Goal: Task Accomplishment & Management: Manage account settings

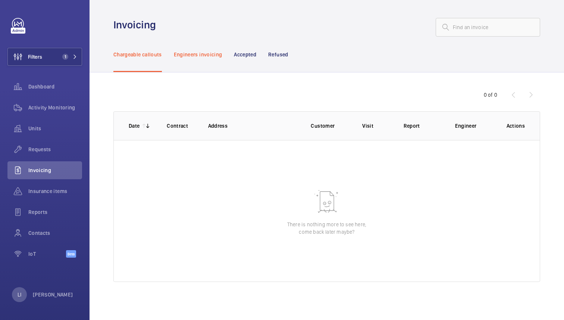
click at [198, 51] on p "Engineers invoicing" at bounding box center [198, 54] width 48 height 7
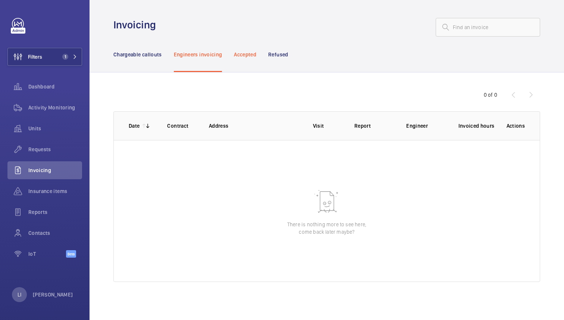
click at [238, 59] on div "Accepted" at bounding box center [245, 54] width 22 height 35
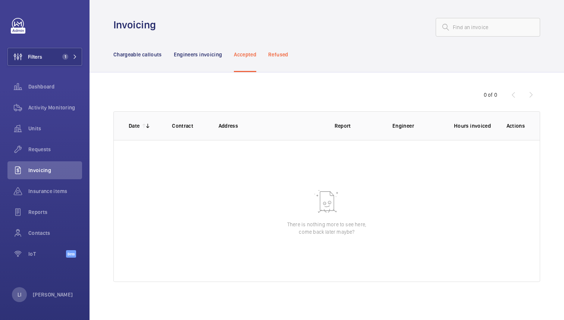
click at [271, 57] on p "Refused" at bounding box center [278, 54] width 20 height 7
click at [134, 53] on p "Chargeable callouts" at bounding box center [137, 54] width 48 height 7
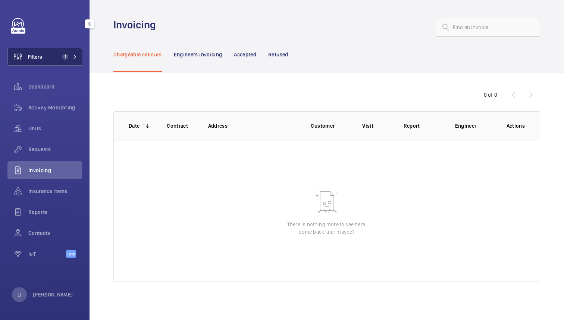
click at [47, 55] on button "Filters 1" at bounding box center [44, 57] width 75 height 18
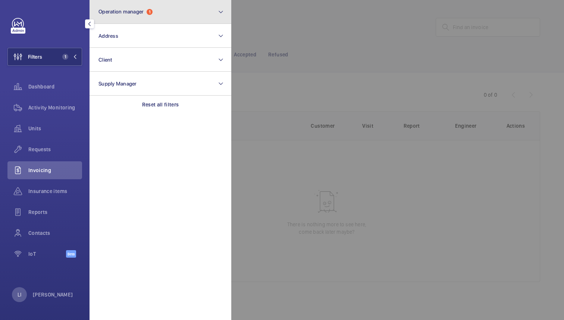
click at [140, 17] on button "Operation manager 1" at bounding box center [160, 12] width 142 height 24
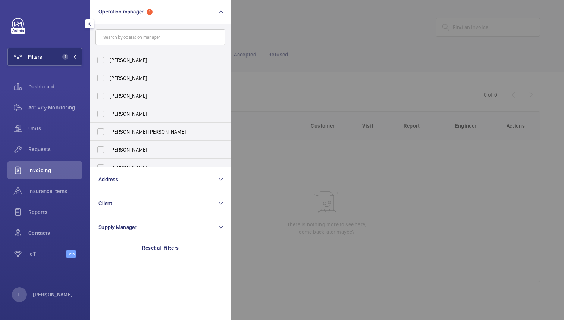
click at [305, 30] on div at bounding box center [513, 160] width 564 height 320
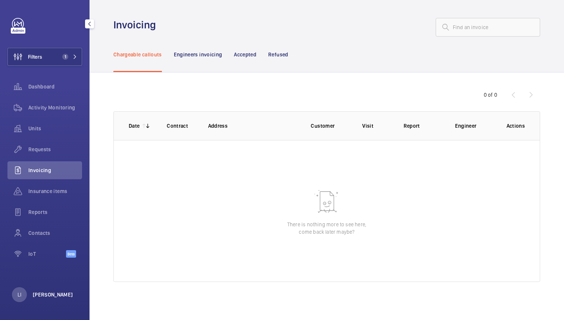
click at [45, 293] on p "[PERSON_NAME]" at bounding box center [53, 293] width 40 height 7
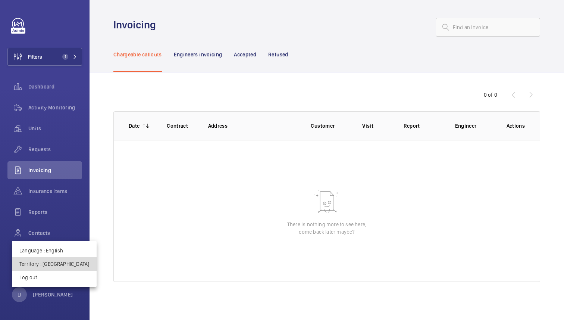
click at [56, 263] on p "Territory : United Kingdom" at bounding box center [54, 263] width 70 height 7
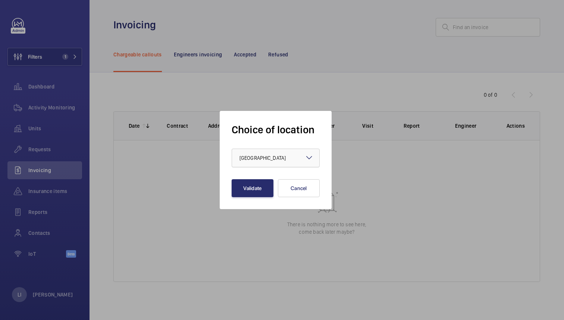
click at [265, 157] on span "[GEOGRAPHIC_DATA]" at bounding box center [262, 158] width 46 height 6
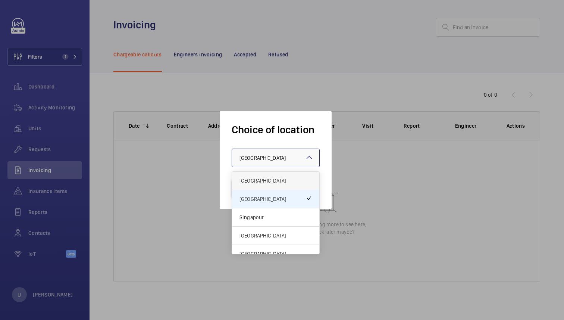
click at [263, 177] on span "[GEOGRAPHIC_DATA]" at bounding box center [275, 180] width 72 height 7
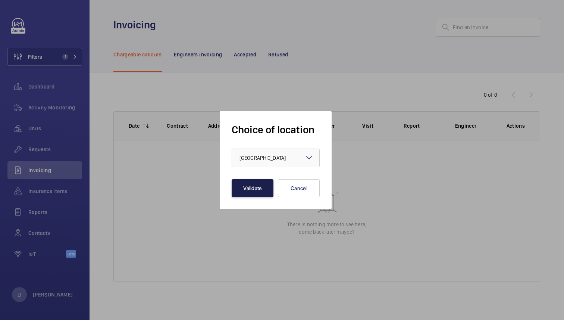
click at [254, 187] on button "Validate" at bounding box center [253, 188] width 42 height 18
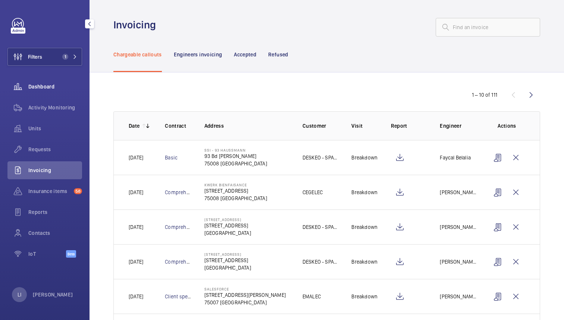
click at [42, 83] on span "Dashboard" at bounding box center [55, 86] width 54 height 7
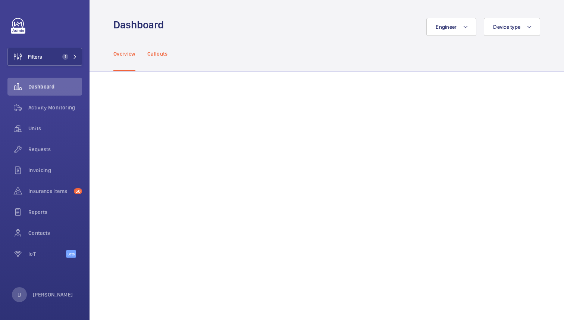
click at [157, 53] on p "Callouts" at bounding box center [157, 53] width 21 height 7
click at [116, 53] on p "Overview" at bounding box center [124, 53] width 22 height 7
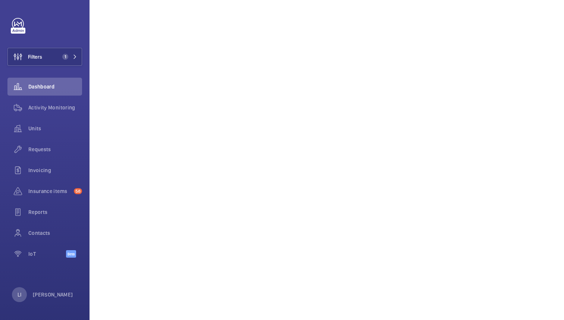
scroll to position [463, 0]
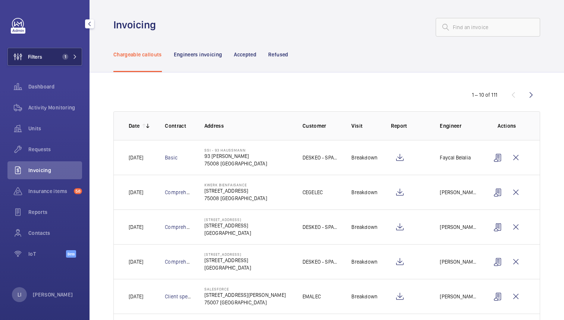
click at [65, 57] on span "1" at bounding box center [65, 57] width 6 height 6
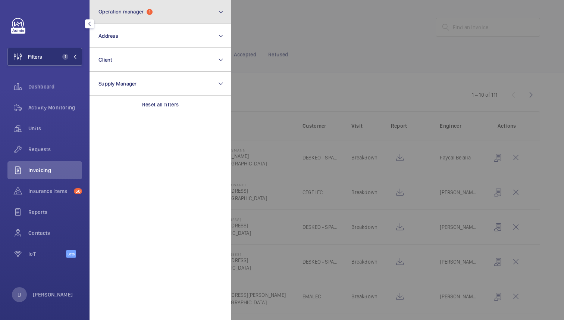
click at [151, 11] on span "1" at bounding box center [150, 12] width 6 height 6
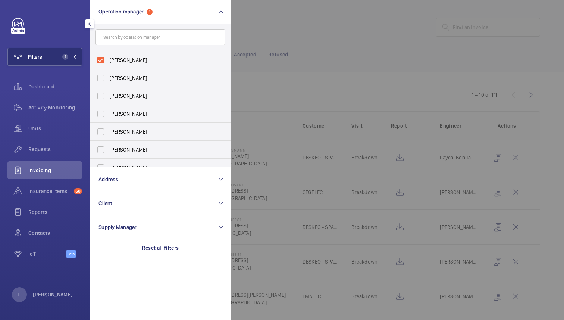
click at [340, 66] on div at bounding box center [513, 160] width 564 height 320
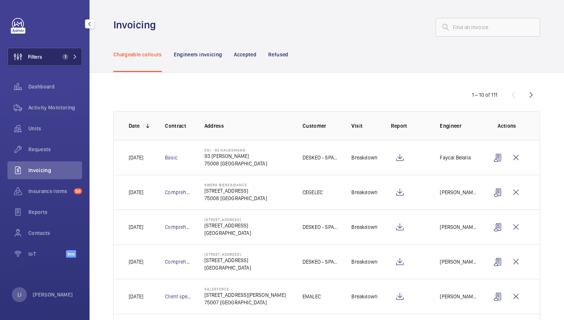
drag, startPoint x: 65, startPoint y: 59, endPoint x: 75, endPoint y: 61, distance: 10.3
click at [65, 59] on span "1" at bounding box center [65, 57] width 6 height 6
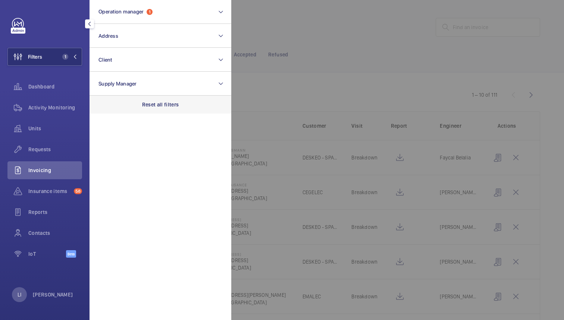
click at [157, 105] on p "Reset all filters" at bounding box center [160, 104] width 37 height 7
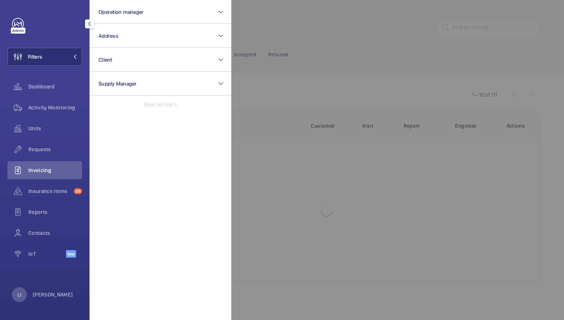
click at [311, 28] on div at bounding box center [513, 160] width 564 height 320
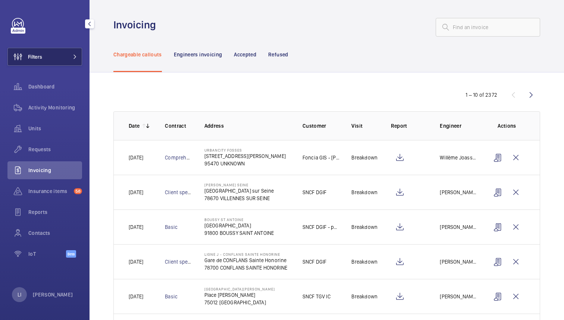
click at [63, 55] on button "Filters" at bounding box center [44, 57] width 75 height 18
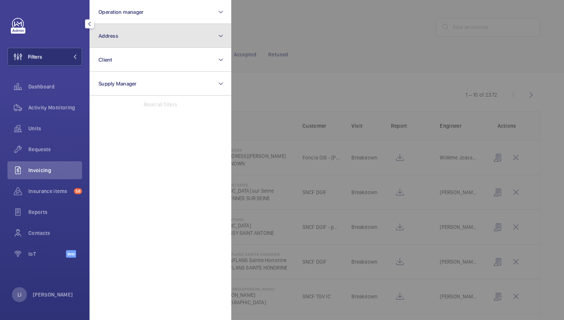
click at [128, 39] on button "Address" at bounding box center [160, 36] width 142 height 24
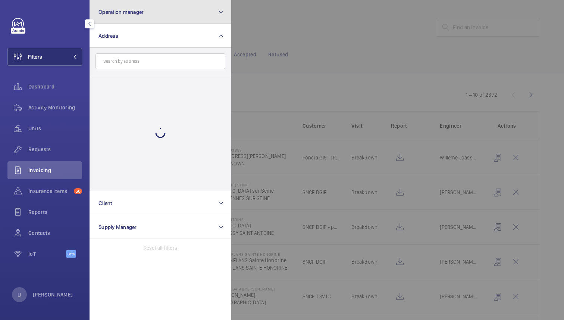
click at [130, 11] on span "Operation manager" at bounding box center [120, 12] width 45 height 6
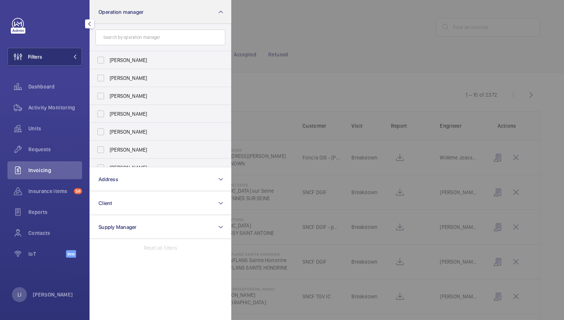
type input "k"
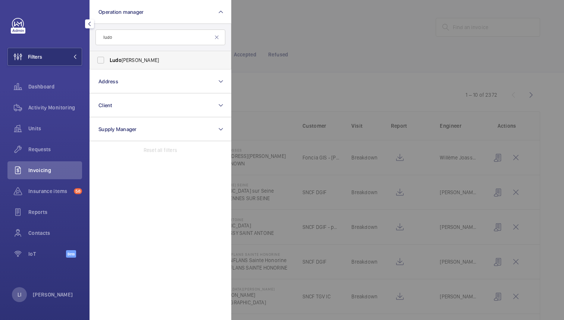
type input "ludo"
click at [100, 59] on label "Ludo vic Bestory" at bounding box center [155, 60] width 130 height 18
click at [100, 59] on input "Ludo vic Bestory" at bounding box center [100, 60] width 15 height 15
checkbox input "true"
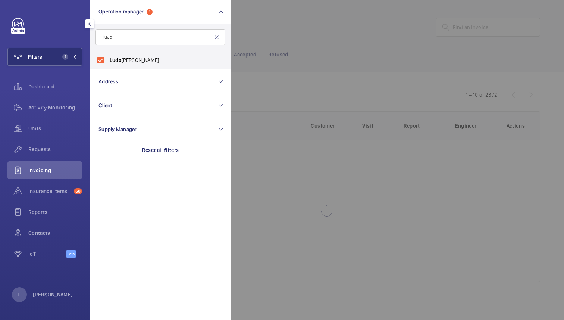
click at [336, 41] on div at bounding box center [513, 160] width 564 height 320
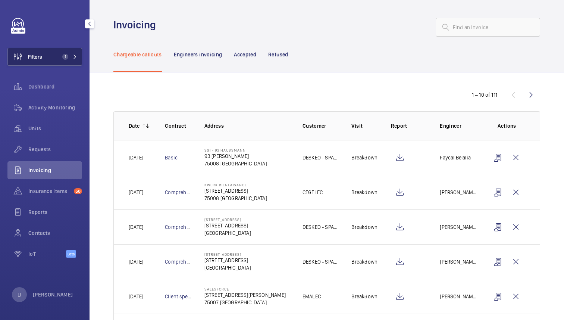
click at [68, 59] on span "1" at bounding box center [63, 57] width 9 height 6
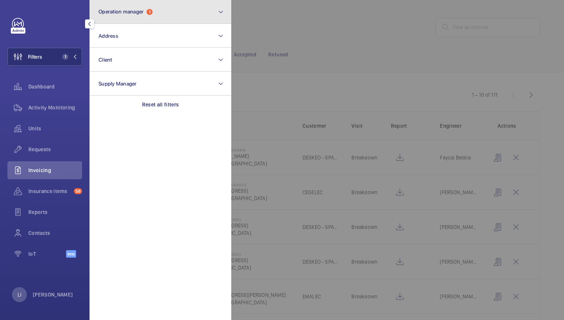
click at [150, 17] on button "Operation manager 1" at bounding box center [160, 12] width 142 height 24
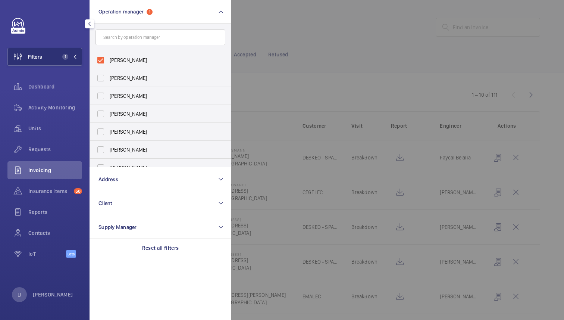
click at [310, 65] on div at bounding box center [513, 160] width 564 height 320
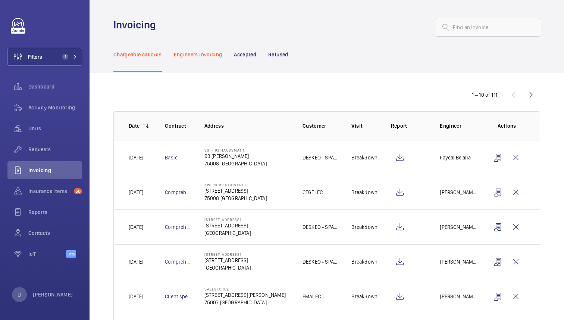
click at [203, 52] on p "Engineers invoicing" at bounding box center [198, 54] width 48 height 7
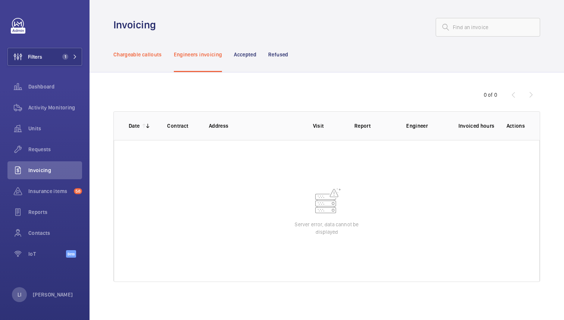
click at [147, 54] on p "Chargeable callouts" at bounding box center [137, 54] width 48 height 7
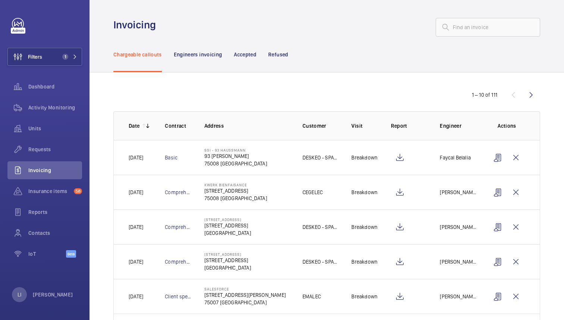
click at [191, 170] on td "Basic" at bounding box center [172, 157] width 39 height 35
click at [148, 125] on mat-icon at bounding box center [148, 126] width 6 height 6
click at [144, 124] on mat-icon at bounding box center [144, 126] width 6 height 6
click at [531, 94] on wm-front-icon-button at bounding box center [531, 95] width 18 height 18
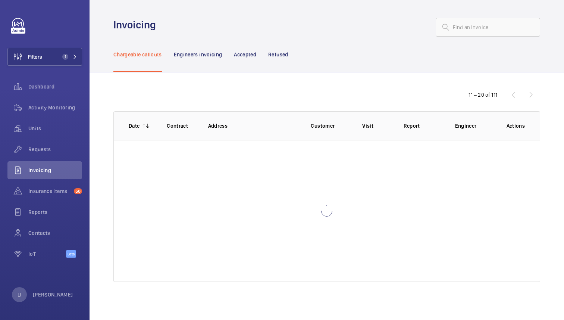
click at [531, 94] on div "11 – 20 of 111" at bounding box center [494, 94] width 89 height 9
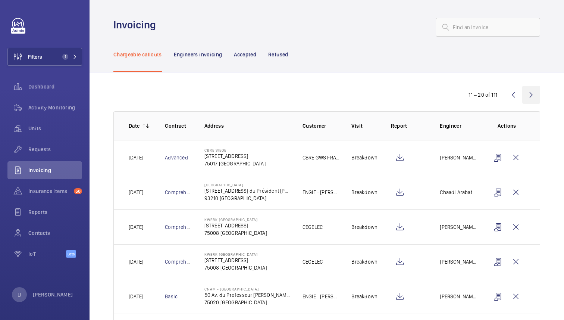
click at [532, 92] on wm-front-icon-button at bounding box center [531, 95] width 18 height 18
click at [532, 93] on wm-front-icon-button at bounding box center [531, 95] width 18 height 18
click at [531, 95] on wm-front-icon-button at bounding box center [531, 95] width 18 height 18
click at [524, 91] on wm-front-icon-button at bounding box center [531, 95] width 18 height 18
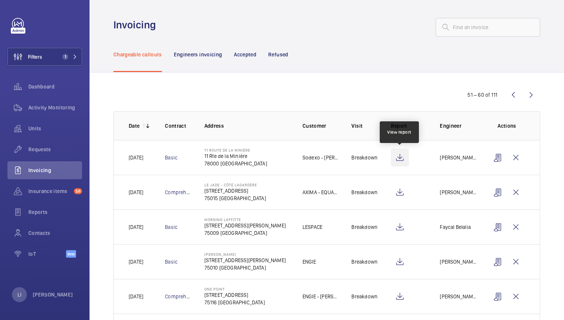
click at [402, 154] on wm-front-icon-button at bounding box center [400, 157] width 18 height 18
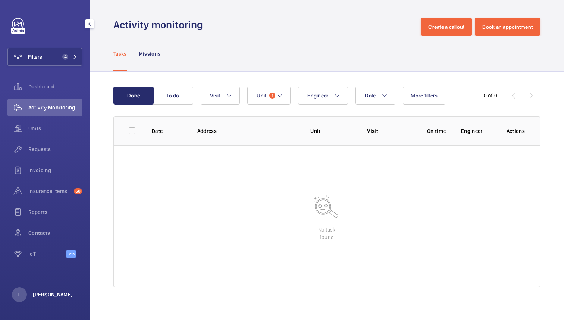
click at [38, 293] on p "[PERSON_NAME]" at bounding box center [53, 293] width 40 height 7
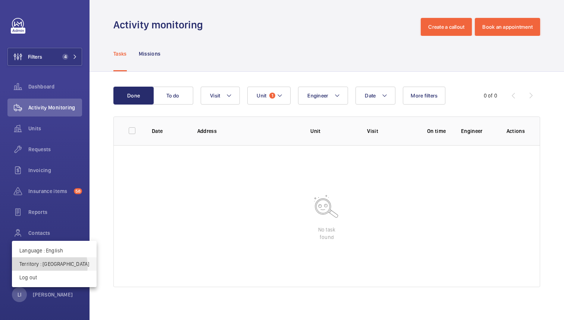
click at [49, 265] on p "Territory : France" at bounding box center [54, 263] width 70 height 7
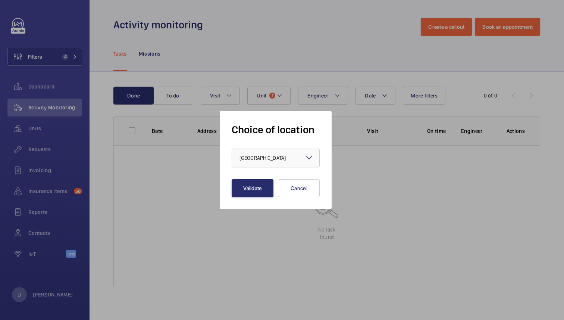
click at [264, 153] on div at bounding box center [275, 158] width 87 height 18
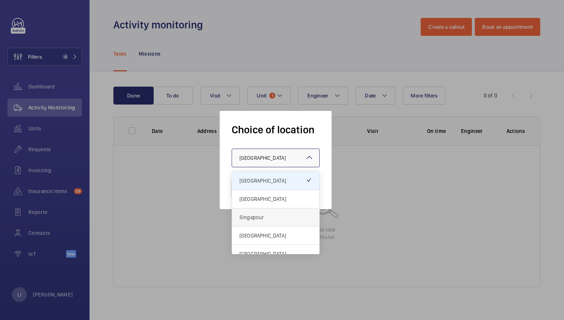
click at [259, 219] on span "Singapour" at bounding box center [275, 216] width 72 height 7
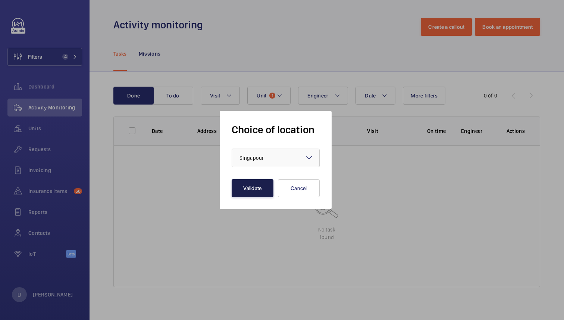
click at [256, 189] on button "Validate" at bounding box center [253, 188] width 42 height 18
